Goal: Information Seeking & Learning: Compare options

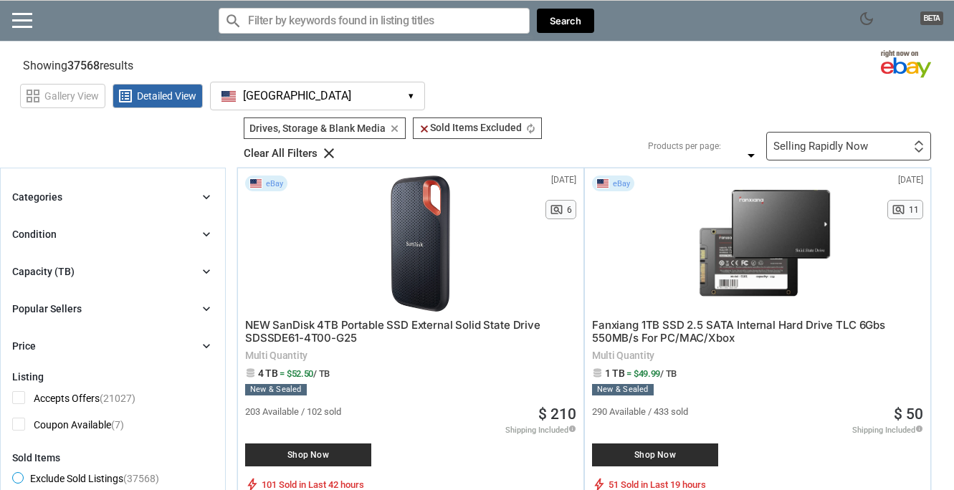
click at [204, 197] on icon "chevron_right" at bounding box center [206, 197] width 14 height 14
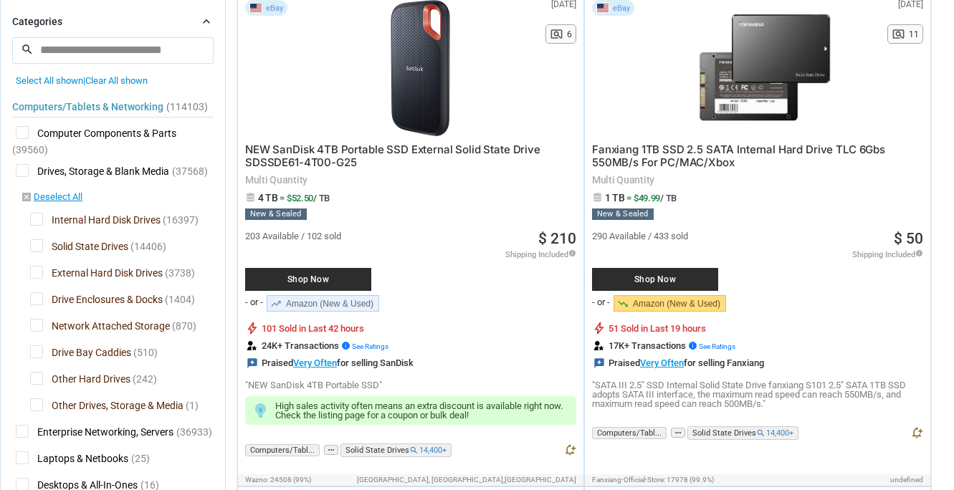
scroll to position [187, 0]
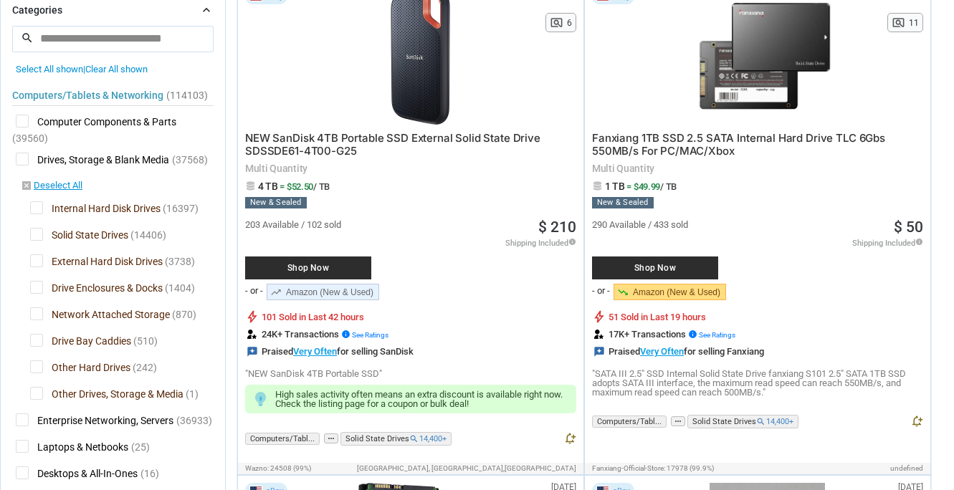
click at [34, 234] on span "Solid State Drives" at bounding box center [79, 237] width 98 height 18
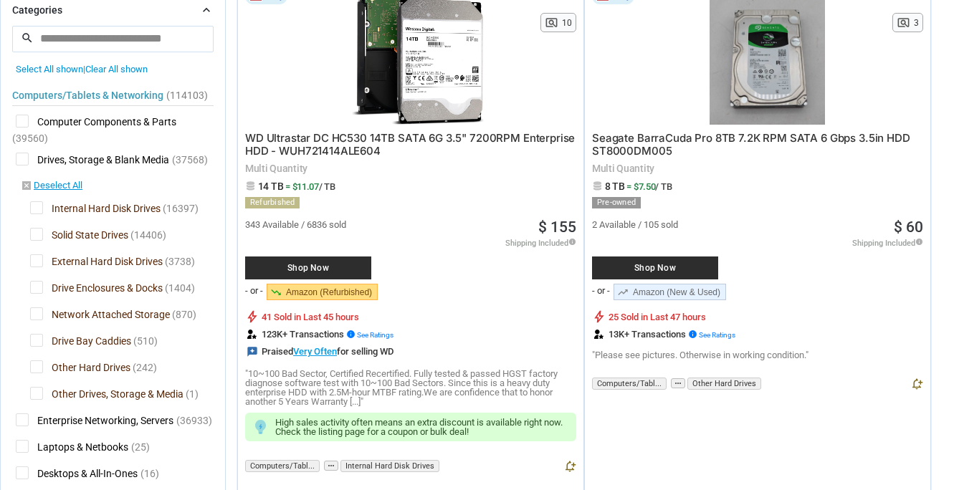
click at [37, 263] on span "External Hard Disk Drives" at bounding box center [96, 264] width 133 height 18
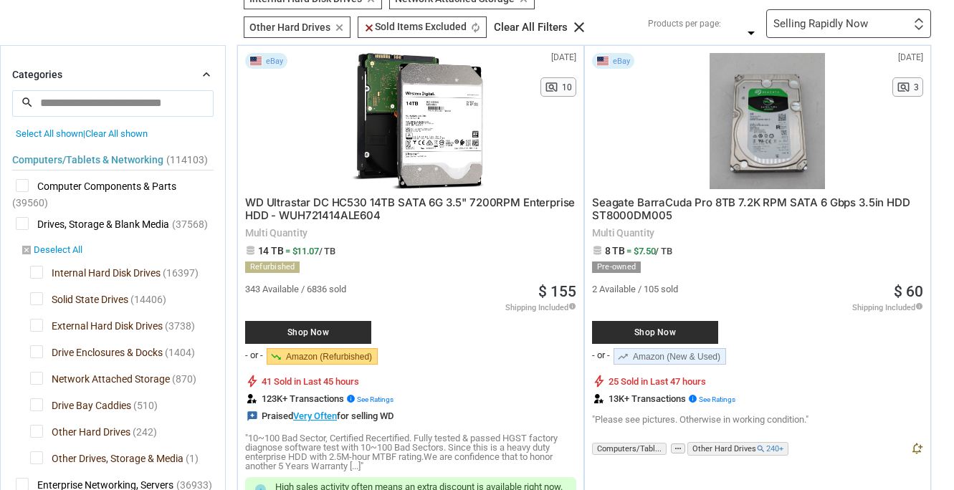
click at [49, 249] on link "disabled_by_default Deselect All" at bounding box center [52, 251] width 62 height 13
click at [37, 274] on span "Internal Hard Disk Drives" at bounding box center [95, 275] width 131 height 18
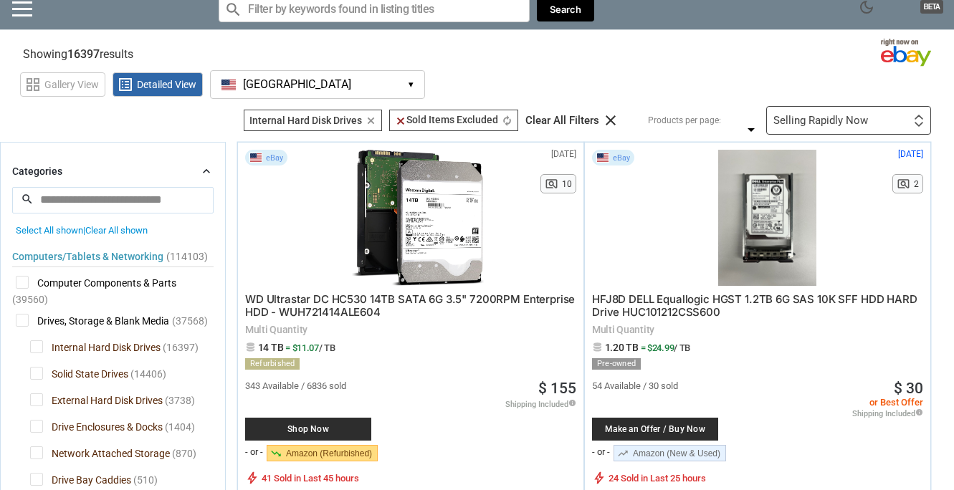
scroll to position [1, 0]
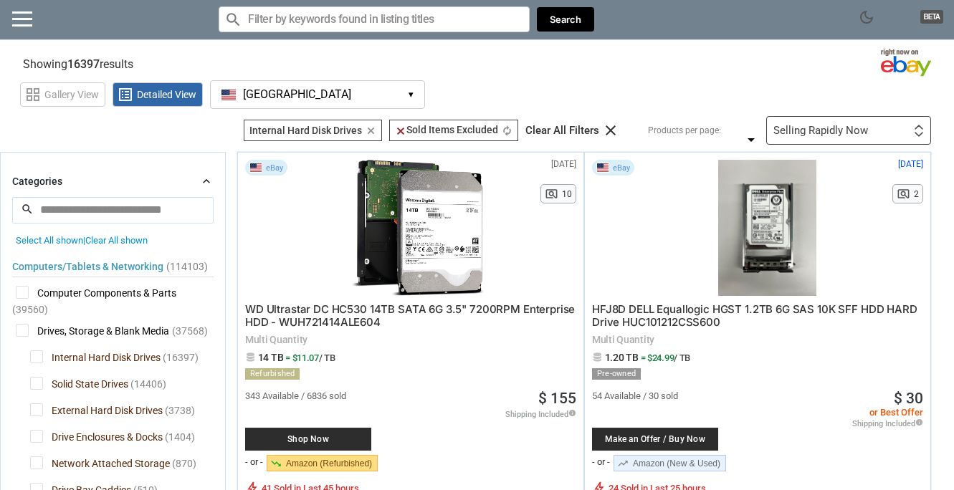
click at [914, 130] on div at bounding box center [919, 131] width 10 height 13
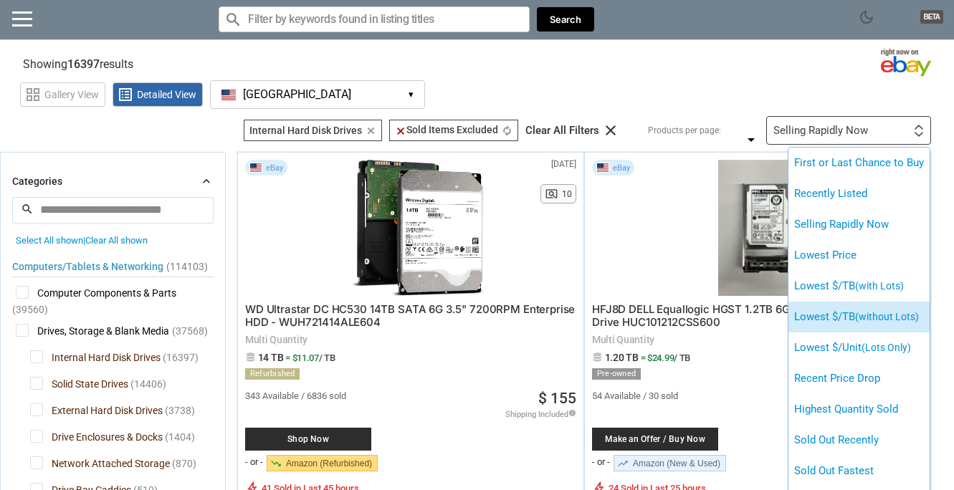
click at [851, 323] on li "Lowest $/TB (without Lots)" at bounding box center [859, 317] width 141 height 31
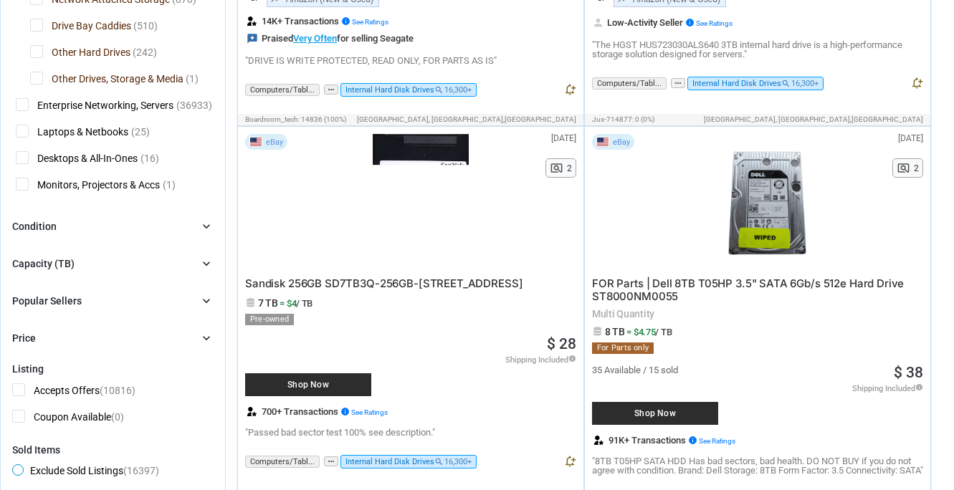
scroll to position [404, 0]
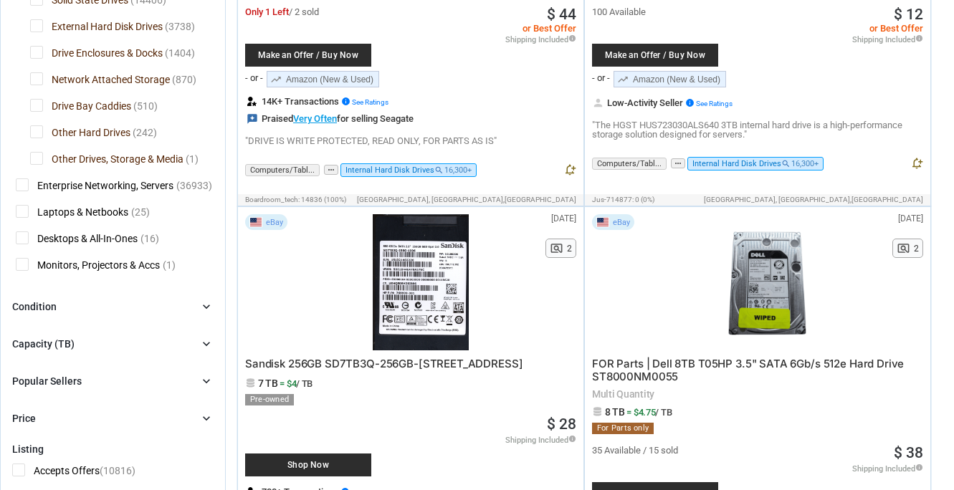
click at [207, 342] on icon "chevron_right" at bounding box center [206, 344] width 14 height 14
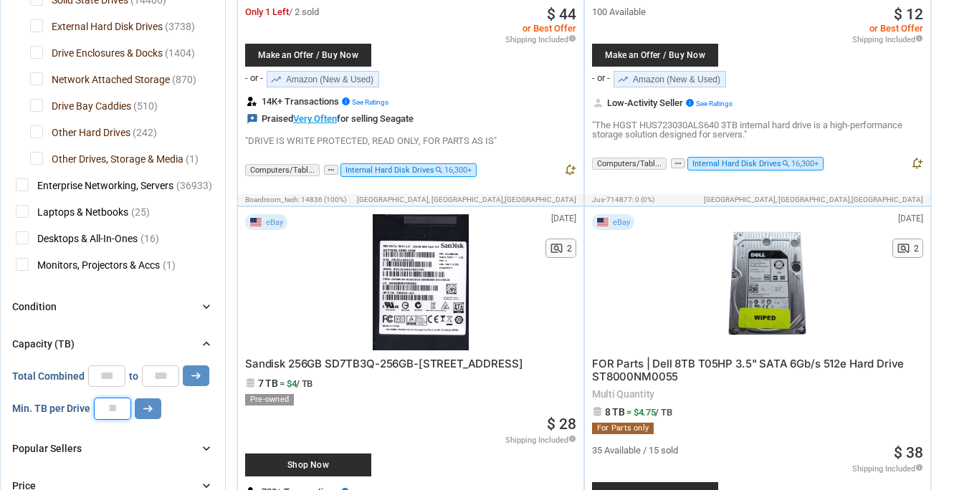
click at [123, 409] on input "number" at bounding box center [112, 409] width 37 height 22
type input "*"
click at [150, 409] on icon "arrow_right_alt" at bounding box center [148, 409] width 14 height 14
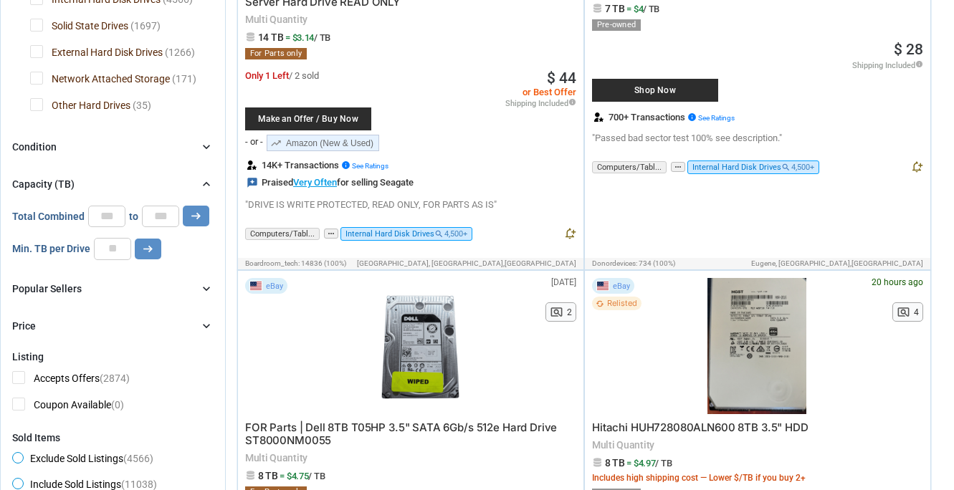
scroll to position [318, 0]
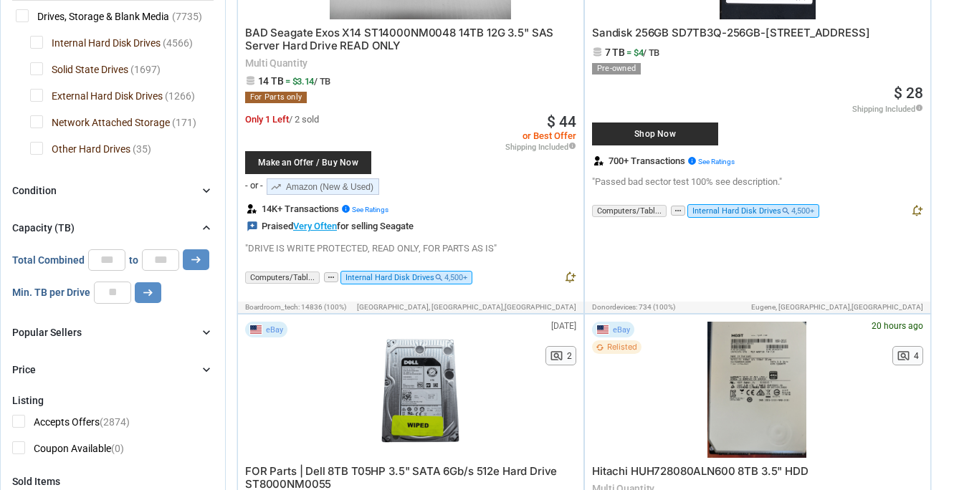
click at [207, 188] on icon "chevron_right" at bounding box center [206, 191] width 14 height 14
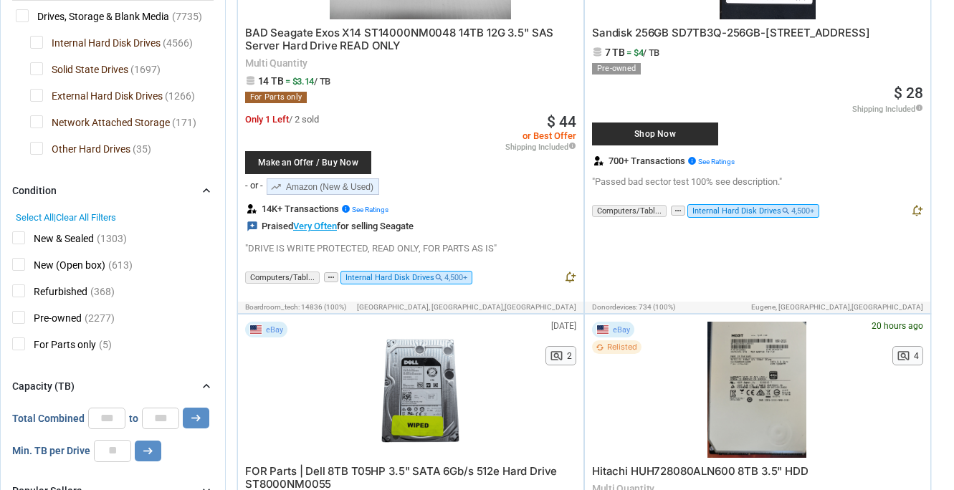
click at [17, 316] on span "Pre-owned" at bounding box center [47, 320] width 70 height 18
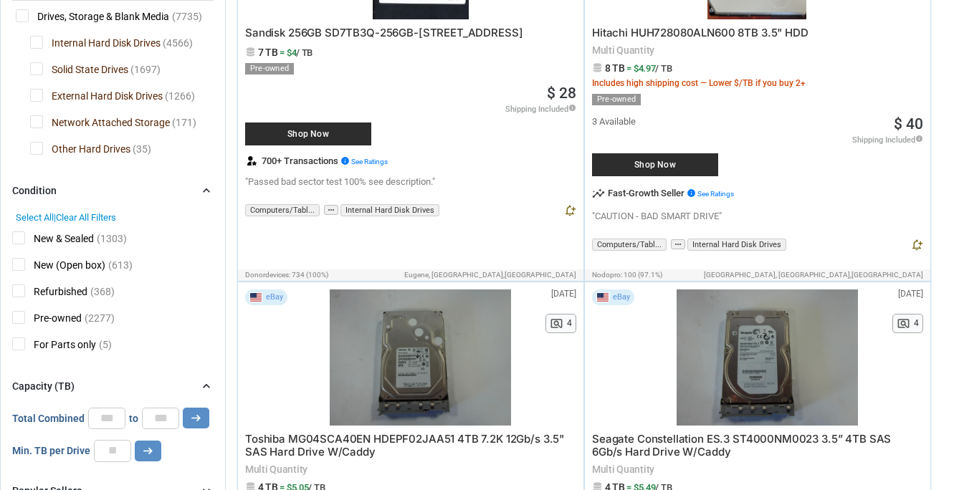
click at [18, 293] on span "Refurbished" at bounding box center [49, 294] width 75 height 18
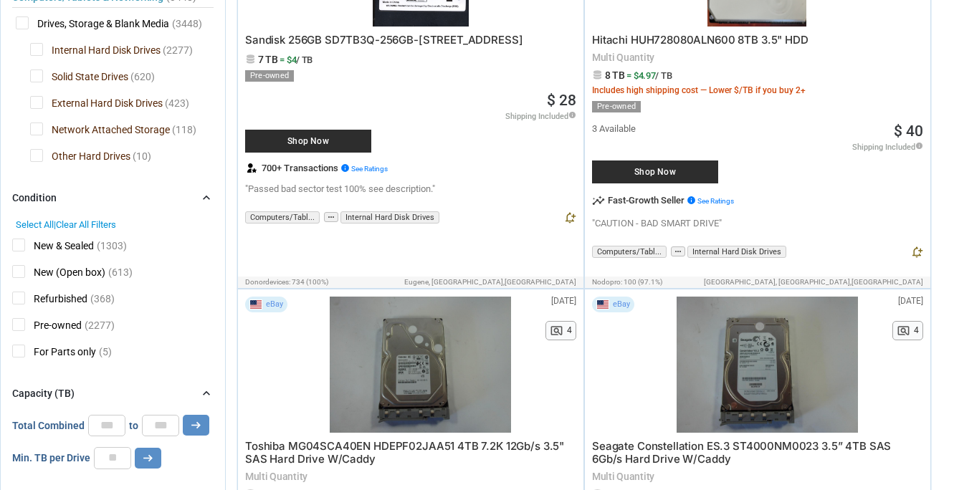
click at [18, 270] on span "New (Open box)" at bounding box center [58, 274] width 93 height 18
click at [18, 246] on span "New & Sealed" at bounding box center [53, 248] width 82 height 18
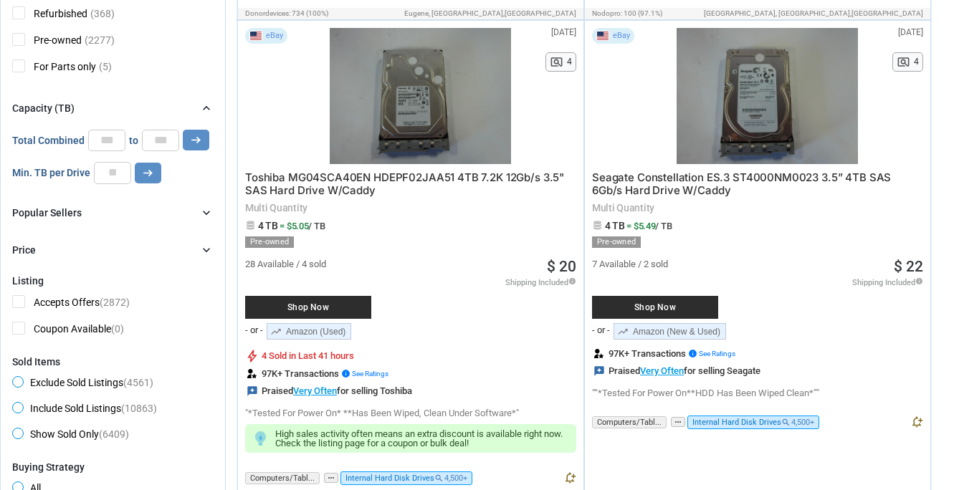
scroll to position [634, 0]
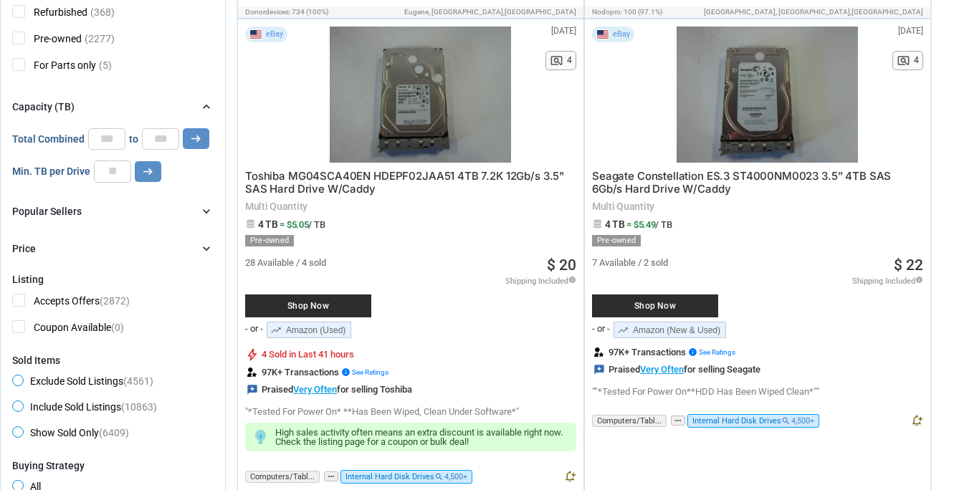
click at [421, 97] on div at bounding box center [421, 95] width 222 height 136
